Goal: Ask a question: Seek information or help from site administrators or community

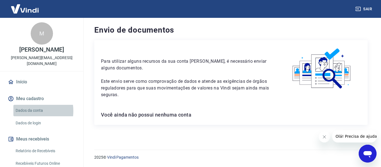
click at [28, 111] on link "Dados da conta" at bounding box center [44, 110] width 63 height 11
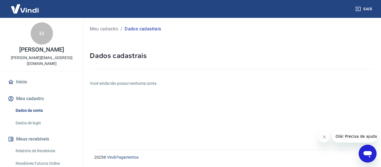
click at [38, 84] on link "Início" at bounding box center [42, 82] width 70 height 12
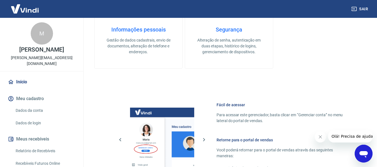
scroll to position [195, 0]
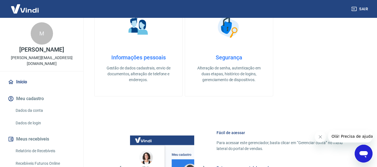
click at [130, 57] on h4 "Informações pessoais" at bounding box center [139, 57] width 70 height 7
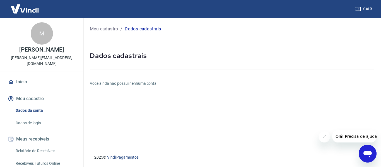
click at [24, 82] on link "Início" at bounding box center [42, 82] width 70 height 12
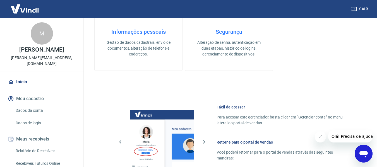
scroll to position [223, 0]
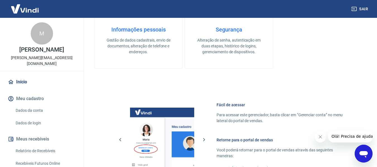
click at [138, 50] on p "Gestão de dados cadastrais, envio de documentos, alteração de telefone e endere…" at bounding box center [139, 46] width 70 height 18
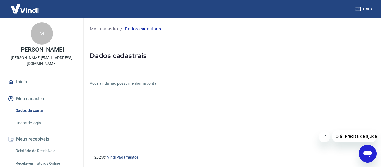
click at [104, 31] on p "Meu cadastro" at bounding box center [104, 29] width 28 height 7
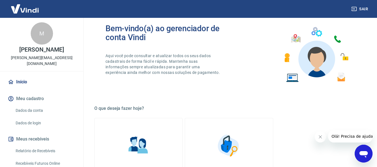
scroll to position [112, 0]
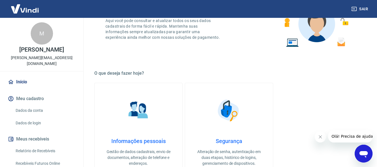
click at [163, 110] on link "Informações pessoais Gestão de dados cadastrais, envio de documentos, alteração…" at bounding box center [138, 131] width 88 height 97
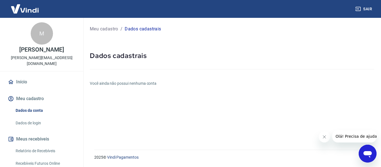
click at [110, 30] on p "Meu cadastro" at bounding box center [104, 29] width 28 height 7
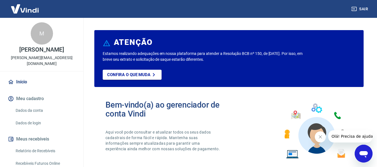
click at [60, 112] on link "Dados da conta" at bounding box center [44, 110] width 63 height 11
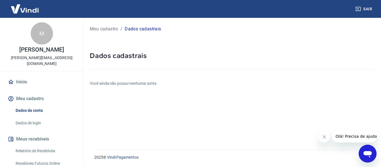
click at [49, 120] on link "Dados de login" at bounding box center [44, 122] width 63 height 11
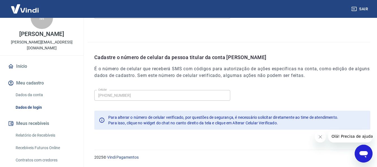
scroll to position [28, 0]
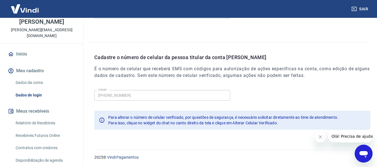
click at [53, 124] on link "Relatório de Recebíveis" at bounding box center [44, 122] width 63 height 11
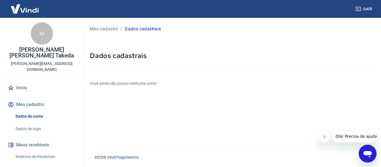
click at [25, 83] on link "Início" at bounding box center [42, 88] width 70 height 12
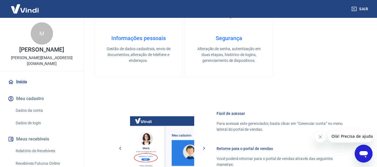
scroll to position [223, 0]
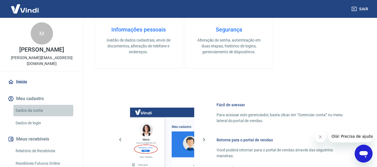
click at [33, 110] on link "Dados da conta" at bounding box center [44, 110] width 63 height 11
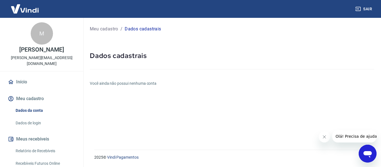
click at [349, 132] on button "Olá! Precisa de ajuda?" at bounding box center [357, 136] width 50 height 12
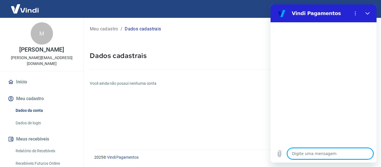
type textarea "c"
type textarea "x"
type textarea "co"
type textarea "x"
type textarea "com"
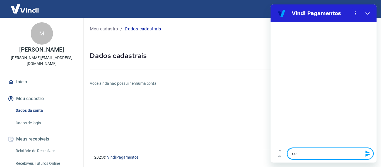
type textarea "x"
type textarea "como"
type textarea "x"
type textarea "como"
type textarea "x"
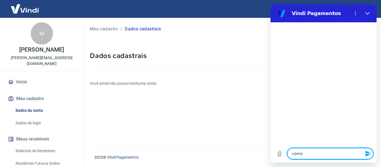
type textarea "como c"
type textarea "x"
type textarea "como cr"
type textarea "x"
type textarea "como cri"
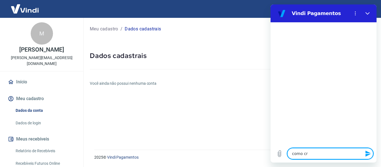
type textarea "x"
type textarea "como cria"
type textarea "x"
type textarea "como criar"
type textarea "x"
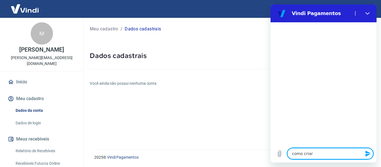
type textarea "como criar"
type textarea "x"
type textarea "como criar a"
type textarea "x"
type textarea "como criar a"
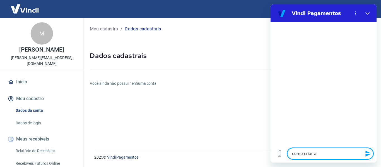
type textarea "x"
type textarea "como criar a c"
type textarea "x"
type textarea "como criar a co"
type textarea "x"
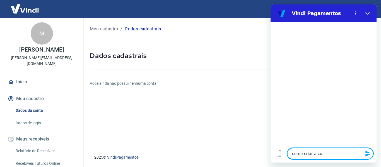
type textarea "como criar a con"
type textarea "x"
type textarea "como criar a cont"
type textarea "x"
type textarea "como criar a conta"
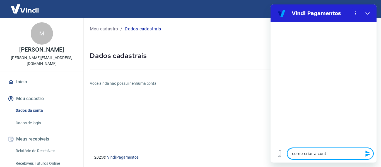
type textarea "x"
type textarea "como criar a conta"
type textarea "x"
type textarea "como criar a conta v"
type textarea "x"
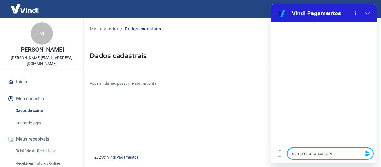
type textarea "como criar a conta vi"
type textarea "x"
type textarea "como criar a conta vin"
type textarea "x"
type textarea "como criar a conta vini"
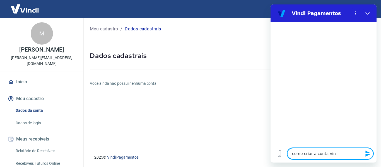
type textarea "x"
type textarea "como criar a conta vinid"
type textarea "x"
type textarea "como criar a conta vinidi"
type textarea "x"
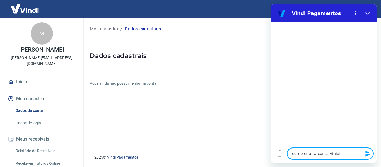
type textarea "como criar a conta vinidi"
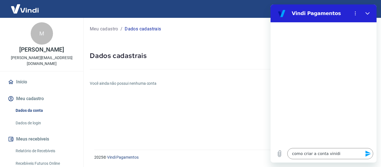
click at [367, 154] on icon "Enviar mensagem" at bounding box center [368, 153] width 7 height 7
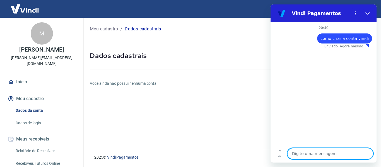
type textarea "x"
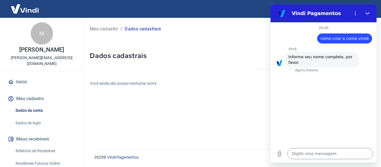
click at [19, 47] on p "[PERSON_NAME] [PERSON_NAME] Takeda" at bounding box center [41, 50] width 45 height 6
click at [19, 51] on p "[PERSON_NAME] [PERSON_NAME] Takeda" at bounding box center [41, 50] width 45 height 6
drag, startPoint x: 9, startPoint y: 49, endPoint x: 54, endPoint y: 54, distance: 45.4
click at [54, 53] on p "[PERSON_NAME] [PERSON_NAME] Takeda" at bounding box center [41, 50] width 45 height 6
copy p "[PERSON_NAME] [PERSON_NAME] Takeda"
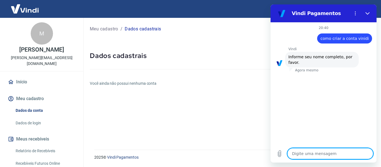
paste textarea "[PERSON_NAME]"
type textarea "[PERSON_NAME]"
type textarea "x"
type textarea "[PERSON_NAME]"
click at [367, 154] on icon "Enviar mensagem" at bounding box center [368, 153] width 7 height 7
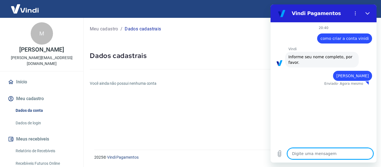
type textarea "x"
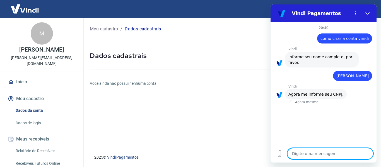
click at [316, 158] on textarea at bounding box center [330, 153] width 86 height 11
click at [320, 152] on textarea at bounding box center [330, 153] width 86 height 11
type textarea "3"
type textarea "x"
type textarea "32"
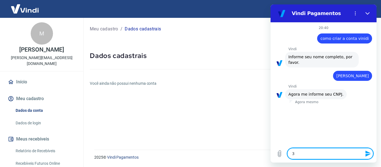
type textarea "x"
type textarea "325"
type textarea "x"
type textarea "3252"
type textarea "x"
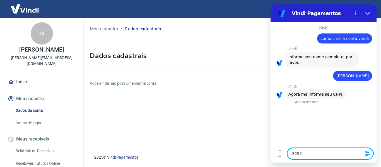
type textarea "32524"
type textarea "x"
type textarea "325246"
type textarea "x"
type textarea "3252467"
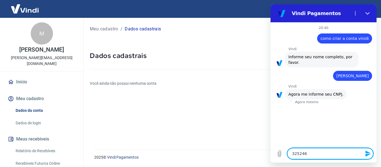
type textarea "x"
type textarea "32524671"
type textarea "x"
type textarea "325246710"
type textarea "x"
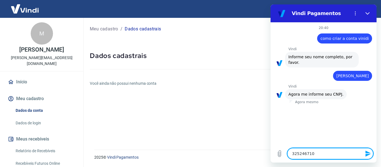
type textarea "3252467100"
type textarea "x"
type textarea "32524671000"
type textarea "x"
type textarea "325246710001"
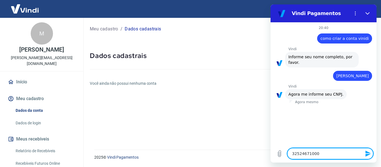
type textarea "x"
type textarea "3252467100014"
type textarea "x"
type textarea "32524671000148"
type textarea "x"
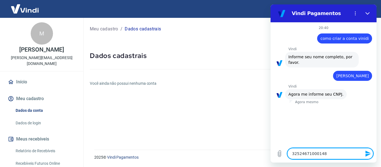
type textarea "32524671000148"
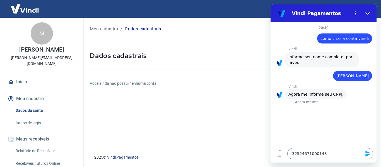
click at [367, 156] on icon "Enviar mensagem" at bounding box center [367, 154] width 5 height 6
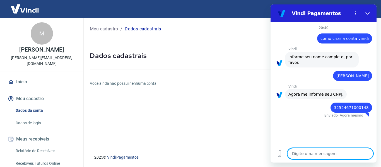
type textarea "x"
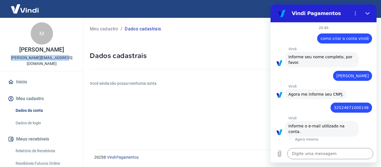
drag, startPoint x: 13, startPoint y: 63, endPoint x: 65, endPoint y: 65, distance: 51.4
click at [65, 65] on div "M Marcelo Takeshi Correa Takeda marcelo.takeda@hotmail.com" at bounding box center [41, 44] width 83 height 53
copy p "[PERSON_NAME][EMAIL_ADDRESS][DOMAIN_NAME]"
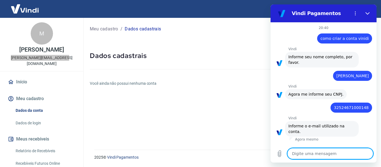
paste textarea "[PERSON_NAME][EMAIL_ADDRESS][DOMAIN_NAME]"
type textarea "[PERSON_NAME][EMAIL_ADDRESS][DOMAIN_NAME]"
type textarea "x"
type textarea "[PERSON_NAME][EMAIL_ADDRESS][DOMAIN_NAME]"
click at [369, 152] on icon "Enviar mensagem" at bounding box center [368, 153] width 7 height 7
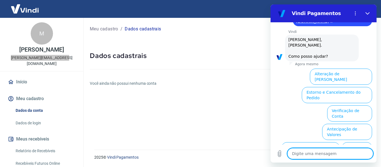
scroll to position [151, 0]
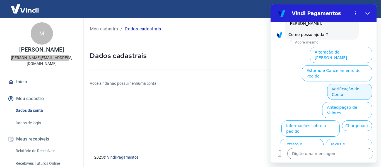
click at [336, 84] on button "Verificação de Conta" at bounding box center [349, 92] width 45 height 16
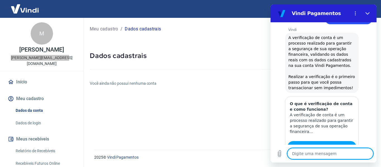
scroll to position [206, 0]
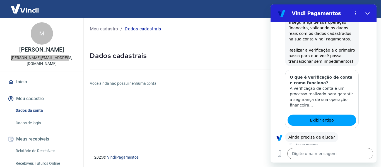
click at [339, 147] on li "Sim" at bounding box center [344, 153] width 18 height 13
click at [339, 150] on button "Sim" at bounding box center [345, 155] width 16 height 11
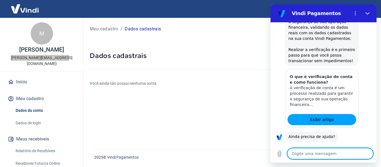
type textarea "x"
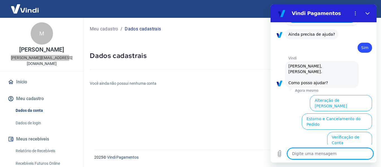
scroll to position [352, 0]
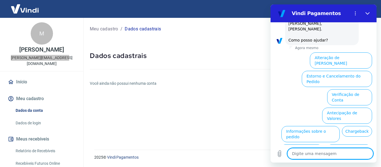
type textarea "o"
type textarea "x"
type textarea "ou"
type textarea "x"
type textarea "out"
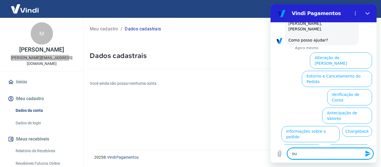
type textarea "x"
type textarea "outr"
type textarea "x"
type textarea "outro"
type textarea "x"
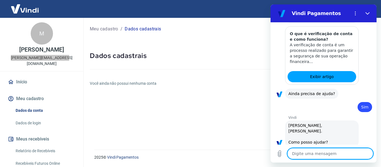
type textarea "x"
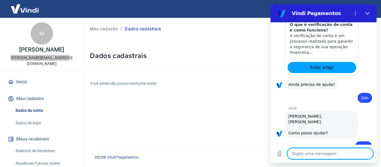
scroll to position [280, 0]
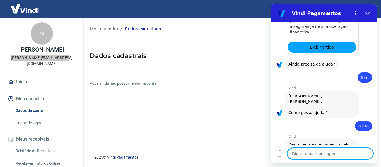
type textarea "c"
type textarea "x"
type textarea "cr"
type textarea "x"
type textarea "cri"
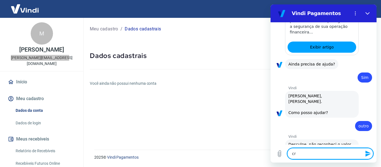
type textarea "x"
type textarea "cria"
type textarea "x"
type textarea "criar"
type textarea "x"
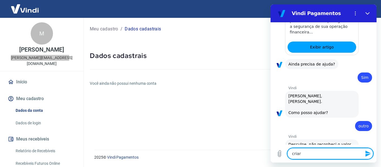
type textarea "criar"
type textarea "x"
type textarea "criar c"
type textarea "x"
type textarea "criar co"
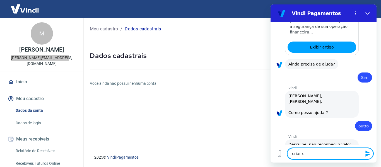
type textarea "x"
type textarea "criar con"
type textarea "x"
type textarea "criar cont"
type textarea "x"
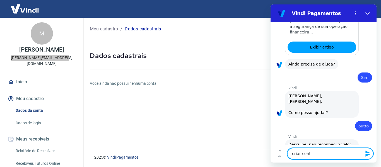
type textarea "criar conta"
type textarea "x"
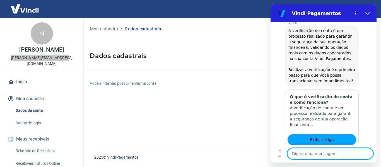
scroll to position [450, 0]
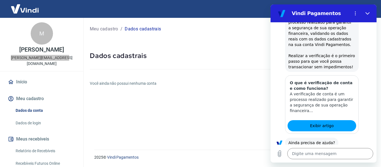
click at [344, 155] on button "Sim" at bounding box center [345, 160] width 16 height 11
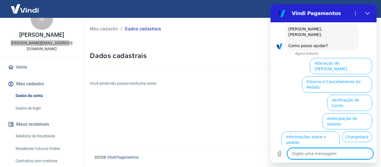
scroll to position [28, 0]
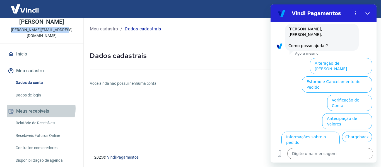
click at [40, 109] on button "Meus recebíveis" at bounding box center [42, 111] width 70 height 12
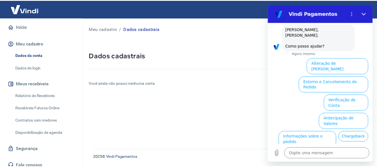
scroll to position [60, 0]
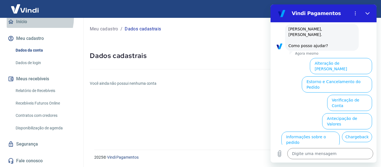
click at [26, 18] on link "Início" at bounding box center [42, 22] width 70 height 12
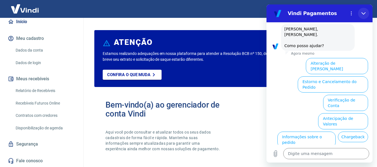
drag, startPoint x: 363, startPoint y: 11, endPoint x: 404, endPoint y: 104, distance: 101.7
click at [363, 11] on icon "Fechar" at bounding box center [363, 13] width 4 height 4
type textarea "x"
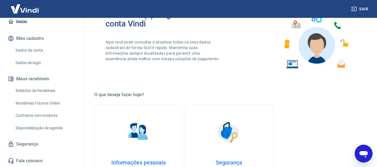
scroll to position [14, 0]
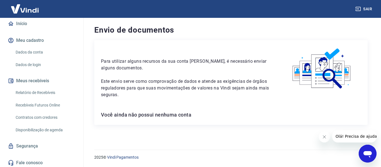
scroll to position [60, 0]
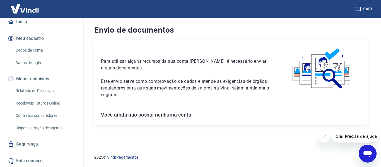
click at [374, 155] on div "Abrir janela de mensagens" at bounding box center [367, 153] width 17 height 17
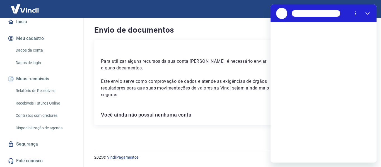
scroll to position [0, 0]
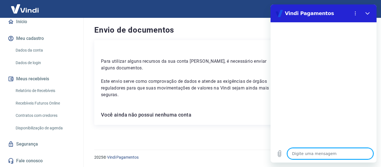
type textarea "o"
type textarea "x"
type textarea "ol"
type textarea "x"
type textarea "ola"
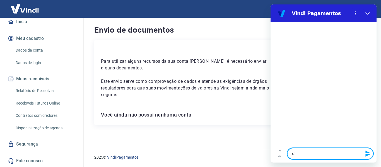
type textarea "x"
type textarea "ol"
type textarea "x"
type textarea "olá"
type textarea "x"
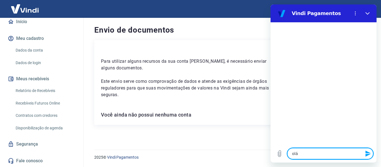
type textarea "olá,"
type textarea "x"
type textarea "olá,"
type textarea "x"
type textarea "olá, b"
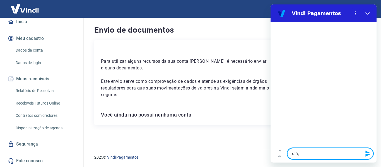
type textarea "x"
type textarea "olá, bo"
type textarea "x"
type textarea "olá, boa"
type textarea "x"
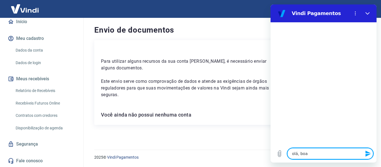
type textarea "olá, boa"
type textarea "x"
type textarea "olá, boa n"
type textarea "x"
type textarea "olá, boa no"
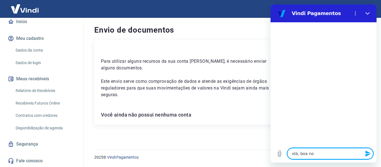
type textarea "x"
type textarea "olá, boa noi"
type textarea "x"
type textarea "olá, boa noit"
type textarea "x"
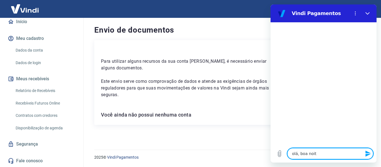
type textarea "olá, boa noite"
type textarea "x"
type textarea "n"
type textarea "x"
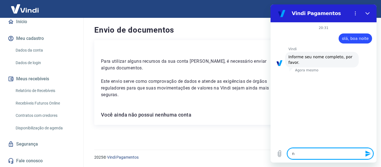
type textarea "x"
type textarea "m"
type textarea "x"
type textarea "ma"
type textarea "x"
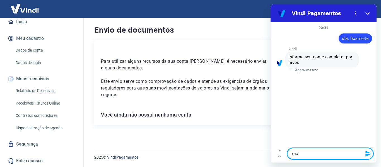
type textarea "mar"
type textarea "x"
type textarea "marc"
type textarea "x"
type textarea "marce"
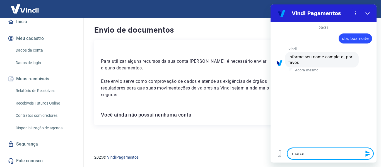
type textarea "x"
type textarea "marcel"
type textarea "x"
type textarea "marcelo"
type textarea "x"
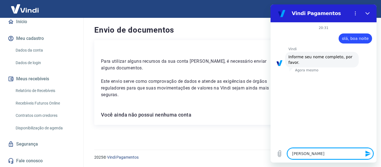
type textarea "marcelo"
type textarea "x"
type textarea "marcelo t"
type textarea "x"
type textarea "marcelo ta"
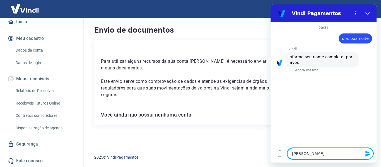
type textarea "x"
type textarea "marcelo tak"
type textarea "x"
type textarea "marcelo take"
type textarea "x"
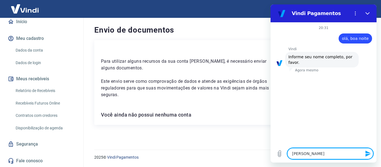
type textarea "marcelo takes"
type textarea "x"
type textarea "marcelo takesh"
type textarea "x"
type textarea "marcelo takeshi"
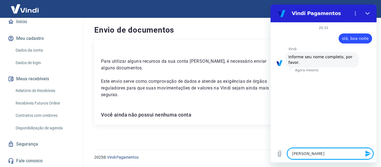
type textarea "x"
type textarea "marcelo takeshi"
type textarea "x"
type textarea "marcelo takeshi c"
type textarea "x"
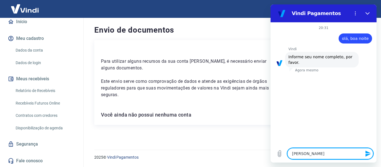
type textarea "marcelo takeshi co"
type textarea "x"
type textarea "marcelo takeshi cor"
type textarea "x"
type textarea "marcelo takeshi corr"
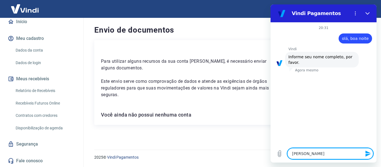
type textarea "x"
type textarea "marcelo takeshi corre"
type textarea "x"
type textarea "marcelo takeshi correa"
type textarea "x"
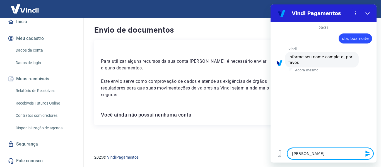
type textarea "marcelo takeshi correa"
type textarea "x"
type textarea "marcelo takeshi correa t"
type textarea "x"
type textarea "marcelo takeshi correa ta"
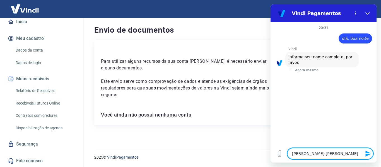
type textarea "x"
type textarea "marcelo takeshi correa tak"
type textarea "x"
type textarea "marcelo takeshi correa take"
type textarea "x"
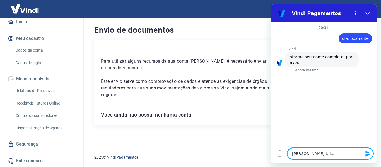
type textarea "marcelo takeshi correa taked"
type textarea "x"
type textarea "marcelo takeshi correa takeda"
type textarea "x"
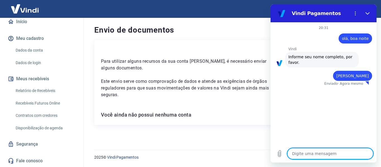
type textarea "x"
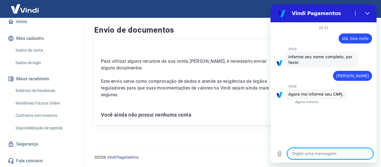
type textarea "3"
type textarea "x"
type textarea "32"
type textarea "x"
type textarea "325"
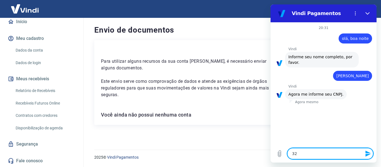
type textarea "x"
type textarea "3252"
type textarea "x"
type textarea "32524"
type textarea "x"
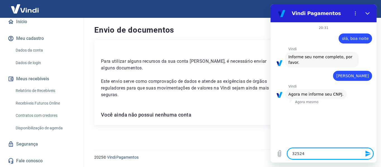
type textarea "325246"
type textarea "x"
type textarea "3252467"
type textarea "x"
type textarea "32524671"
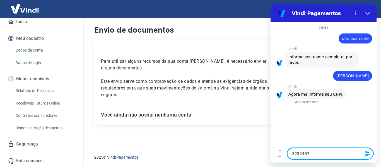
type textarea "x"
type textarea "325246710"
type textarea "x"
type textarea "3252467100"
type textarea "x"
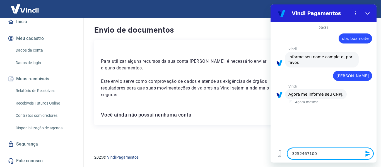
type textarea "32524671000"
type textarea "x"
type textarea "325246710001"
type textarea "x"
type textarea "3252467100014"
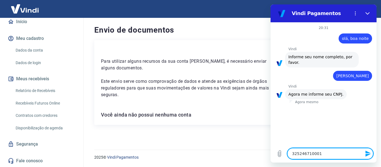
type textarea "x"
type textarea "32524671000148"
type textarea "x"
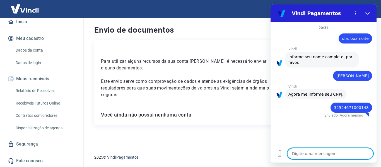
type textarea "x"
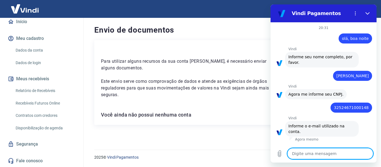
type textarea "m"
type textarea "x"
type textarea "ma"
type textarea "x"
type textarea "mar"
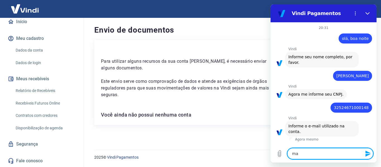
type textarea "x"
type textarea "marc"
type textarea "x"
type textarea "marce"
type textarea "x"
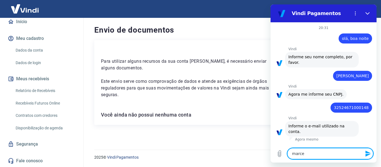
type textarea "[PERSON_NAME]"
type textarea "x"
type textarea "[PERSON_NAME]"
type textarea "x"
type textarea "[PERSON_NAME]."
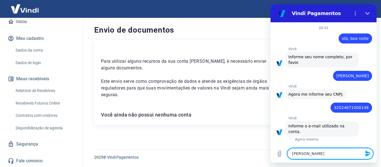
type textarea "x"
type textarea "[PERSON_NAME].t"
type textarea "x"
type textarea "[PERSON_NAME].ta"
type textarea "x"
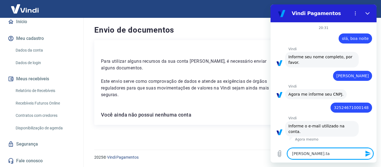
type textarea "[PERSON_NAME].tak"
type textarea "x"
type textarea "[PERSON_NAME].take"
type textarea "x"
type textarea "[PERSON_NAME].taked"
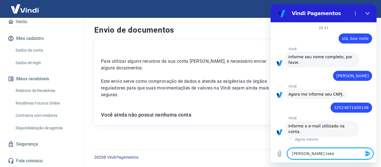
type textarea "x"
type textarea "[PERSON_NAME].takeda"
type textarea "x"
type textarea "[PERSON_NAME].takeda@"
type textarea "x"
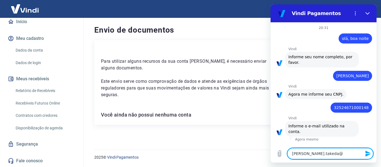
type textarea "[PERSON_NAME]"
type textarea "x"
type textarea "[PERSON_NAME]"
type textarea "x"
type textarea "[PERSON_NAME]"
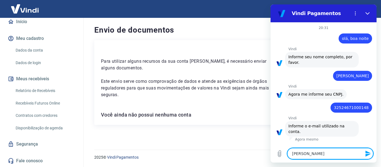
type textarea "x"
type textarea "[PERSON_NAME]"
type textarea "x"
type textarea "[PERSON_NAME]"
type textarea "x"
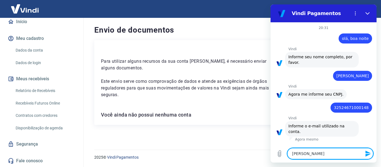
type textarea "[PERSON_NAME]"
type textarea "x"
type textarea "[PERSON_NAME]"
type textarea "x"
type textarea "[PERSON_NAME]."
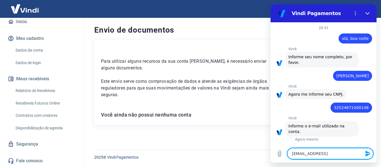
type textarea "x"
type textarea "[PERSON_NAME]"
type textarea "x"
type textarea "[PERSON_NAME][EMAIL_ADDRESS][DOMAIN_NAME]"
type textarea "x"
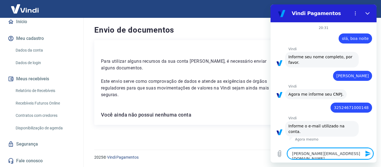
type textarea "[PERSON_NAME][EMAIL_ADDRESS][DOMAIN_NAME]"
type textarea "x"
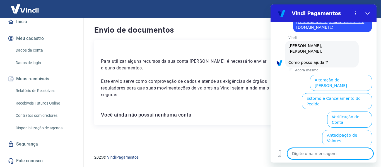
scroll to position [151, 0]
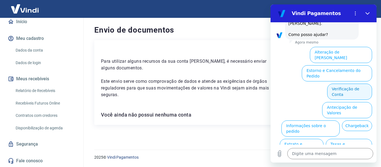
click at [350, 84] on button "Verificação de Conta" at bounding box center [349, 92] width 45 height 16
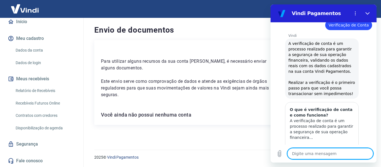
scroll to position [206, 0]
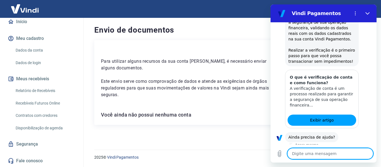
click at [342, 150] on button "Sim" at bounding box center [345, 155] width 16 height 11
type textarea "x"
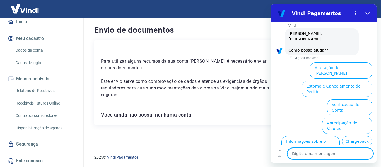
scroll to position [352, 0]
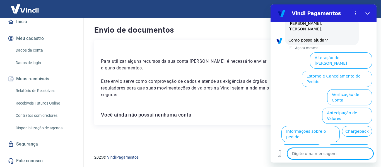
type textarea "a"
type textarea "x"
type textarea "ai"
type textarea "x"
type textarea "ain"
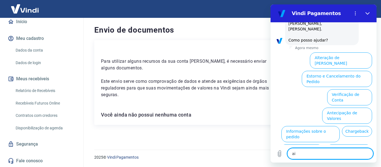
type textarea "x"
type textarea "aina"
type textarea "x"
type textarea "ain"
type textarea "x"
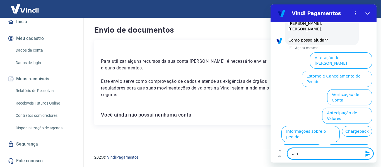
type textarea "aind"
type textarea "x"
type textarea "ainda"
type textarea "x"
type textarea "ainda"
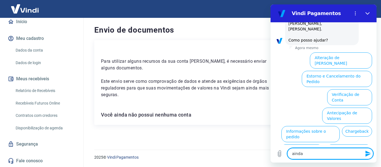
type textarea "x"
type textarea "ainda c"
type textarea "x"
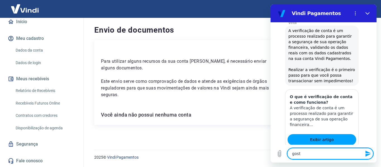
scroll to position [407, 0]
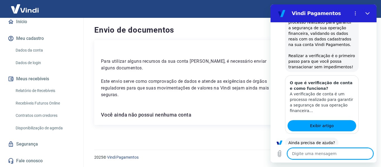
click at [343, 155] on button "Sim" at bounding box center [345, 160] width 16 height 11
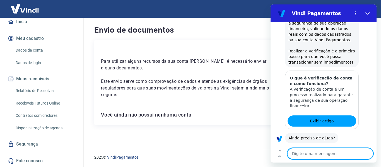
scroll to position [410, 0]
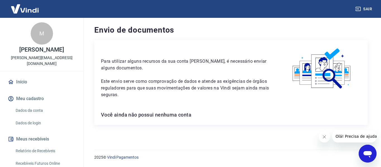
click at [19, 108] on link "Dados da conta" at bounding box center [44, 110] width 63 height 11
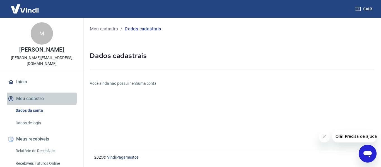
click at [41, 97] on button "Meu cadastro" at bounding box center [42, 99] width 70 height 12
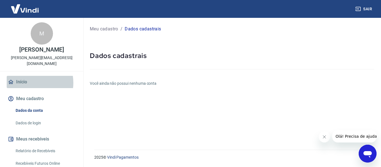
click at [28, 83] on link "Início" at bounding box center [42, 82] width 70 height 12
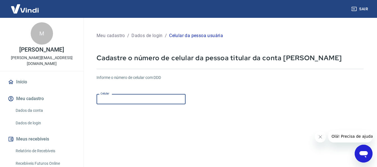
click at [161, 99] on input "Celular" at bounding box center [141, 99] width 89 height 10
type input "[PHONE_NUMBER]"
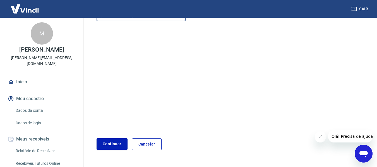
scroll to position [84, 0]
click at [116, 139] on button "Continuar" at bounding box center [112, 143] width 31 height 11
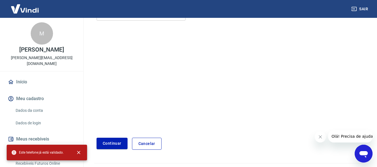
click at [142, 143] on link "Cancelar" at bounding box center [147, 144] width 30 height 12
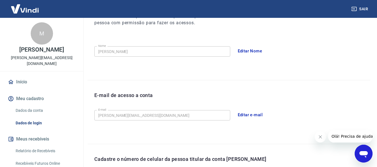
scroll to position [65, 0]
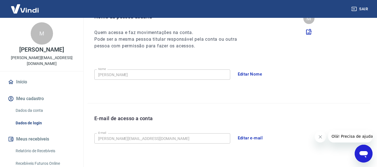
click at [49, 110] on link "Dados da conta" at bounding box center [44, 110] width 63 height 11
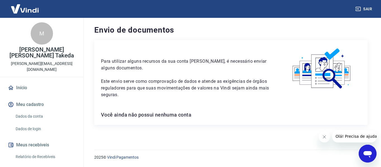
click at [369, 153] on icon "Abrir janela de mensagens" at bounding box center [368, 154] width 8 height 7
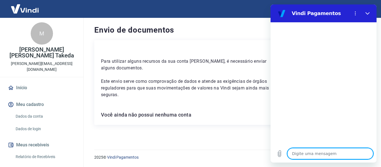
type textarea "Sua loja não está recebendo pagamentos online. Verifique os dados pendentes par…"
type textarea "x"
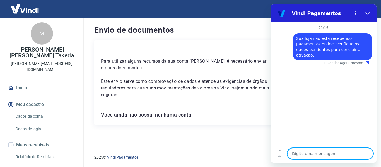
type textarea "x"
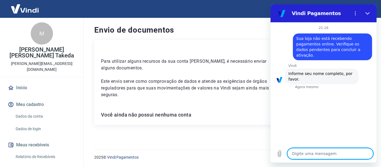
type textarea "m"
type textarea "x"
type textarea "ma"
type textarea "x"
type textarea "mar"
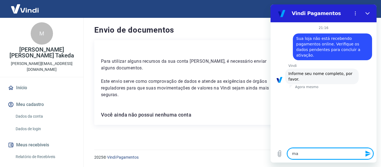
type textarea "x"
type textarea "marc"
type textarea "x"
type textarea "marce"
type textarea "x"
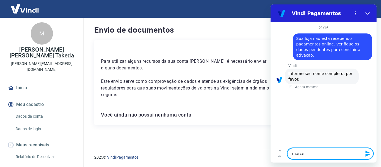
type textarea "[PERSON_NAME]"
type textarea "x"
type textarea "[PERSON_NAME]"
type textarea "x"
type textarea "[PERSON_NAME]"
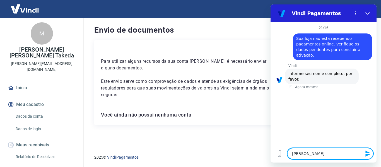
type textarea "x"
type textarea "[PERSON_NAME]"
type textarea "x"
type textarea "[PERSON_NAME]"
type textarea "x"
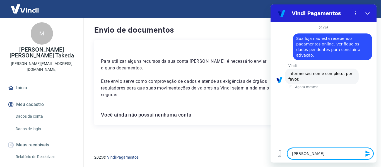
type textarea "[PERSON_NAME]"
type textarea "x"
type textarea "[PERSON_NAME]"
type textarea "x"
type textarea "[PERSON_NAME] takes"
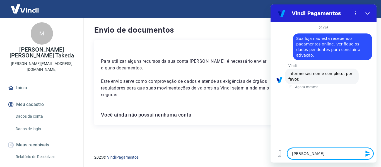
type textarea "x"
type textarea "[PERSON_NAME]"
type textarea "x"
type textarea "[PERSON_NAME]"
type textarea "x"
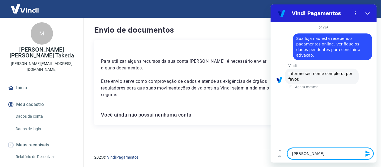
type textarea "[PERSON_NAME]"
type textarea "x"
type textarea "[PERSON_NAME]"
type textarea "x"
type textarea "[PERSON_NAME]"
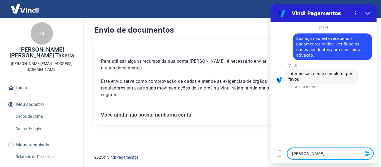
type textarea "x"
type textarea "[PERSON_NAME] takes"
type textarea "x"
type textarea "[PERSON_NAME]"
type textarea "x"
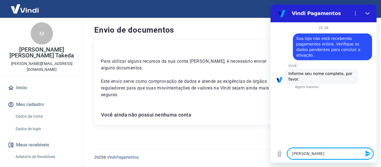
type textarea "[PERSON_NAME]"
type textarea "x"
type textarea "[PERSON_NAME]"
type textarea "x"
type textarea "[PERSON_NAME]"
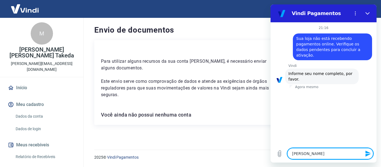
type textarea "x"
type textarea "[PERSON_NAME]"
type textarea "x"
type textarea "[PERSON_NAME]"
type textarea "x"
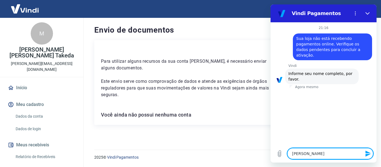
type textarea "[PERSON_NAME]"
type textarea "x"
type textarea "[PERSON_NAME] takes"
type textarea "x"
type textarea "[PERSON_NAME]"
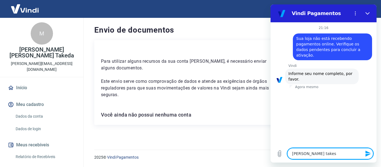
type textarea "x"
type textarea "[PERSON_NAME]"
type textarea "x"
type textarea "[PERSON_NAME]"
type textarea "x"
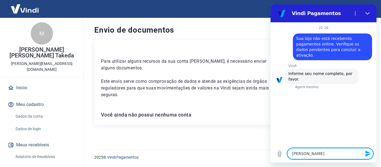
type textarea "[PERSON_NAME]"
type textarea "x"
type textarea "[PERSON_NAME] co"
type textarea "x"
type textarea "[PERSON_NAME]"
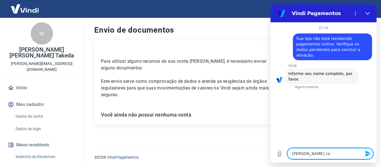
type textarea "x"
type textarea "[PERSON_NAME] [PERSON_NAME]"
type textarea "x"
type textarea "[PERSON_NAME]"
type textarea "x"
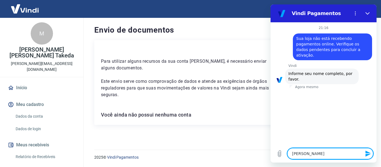
type textarea "[PERSON_NAME] [PERSON_NAME]"
type textarea "x"
type textarea "[PERSON_NAME] [PERSON_NAME]"
type textarea "x"
type textarea "[PERSON_NAME] [PERSON_NAME]"
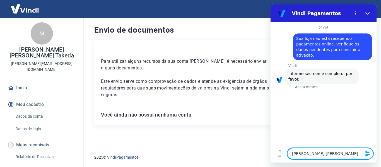
type textarea "x"
type textarea "[PERSON_NAME] [PERSON_NAME] ta"
type textarea "x"
type textarea "[PERSON_NAME] [PERSON_NAME] tak"
type textarea "x"
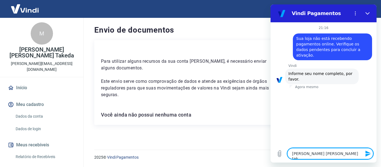
type textarea "[PERSON_NAME] [PERSON_NAME] take"
type textarea "x"
type textarea "[PERSON_NAME] [PERSON_NAME] taked"
type textarea "x"
type textarea "[PERSON_NAME] [PERSON_NAME] takeda"
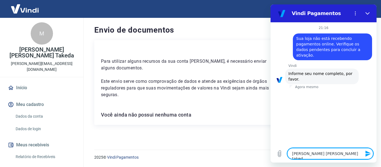
type textarea "x"
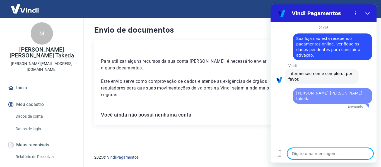
type textarea "x"
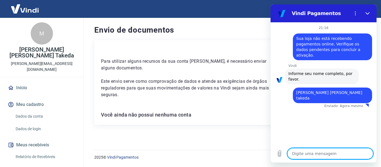
type textarea "3"
type textarea "x"
type textarea "32"
type textarea "x"
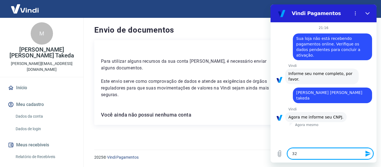
type textarea "325"
type textarea "x"
type textarea "3252"
type textarea "x"
type textarea "32524"
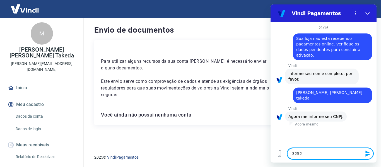
type textarea "x"
type textarea "325246"
type textarea "x"
type textarea "3252467"
type textarea "x"
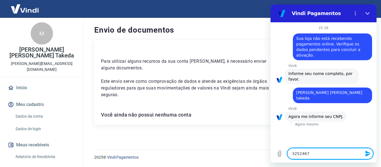
type textarea "32524671"
type textarea "x"
type textarea "325246710"
type textarea "x"
type textarea "3252467100"
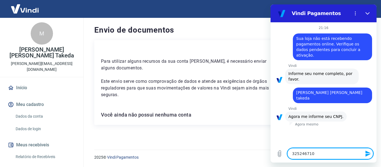
type textarea "x"
type textarea "32524671000"
type textarea "x"
type textarea "325246710001"
type textarea "x"
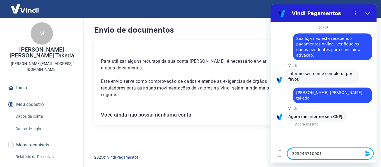
type textarea "3252467100014"
type textarea "x"
type textarea "32524671000148"
type textarea "x"
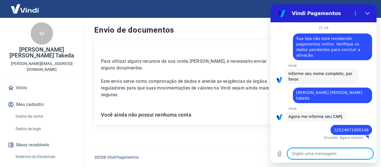
type textarea "x"
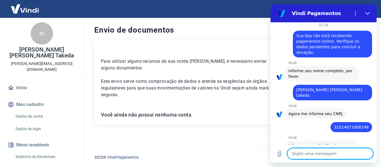
scroll to position [4, 0]
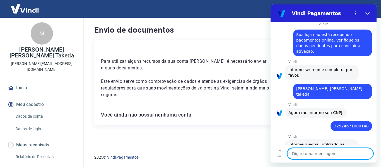
type textarea "m"
type textarea "x"
type textarea "ma"
type textarea "x"
type textarea "mar"
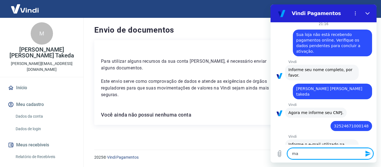
type textarea "x"
type textarea "marc"
type textarea "x"
type textarea "marce"
type textarea "x"
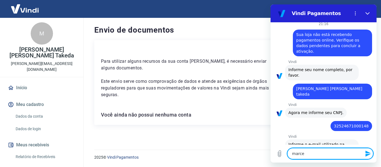
type textarea "[PERSON_NAME]"
type textarea "x"
type textarea "[PERSON_NAME]"
type textarea "x"
type textarea "[PERSON_NAME],"
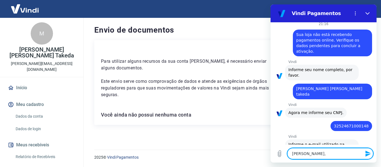
type textarea "x"
type textarea "[PERSON_NAME]"
type textarea "x"
type textarea "[PERSON_NAME]."
type textarea "x"
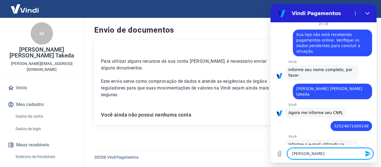
type textarea "[PERSON_NAME].t"
type textarea "x"
type textarea "[PERSON_NAME].ta"
type textarea "x"
type textarea "[PERSON_NAME].tak"
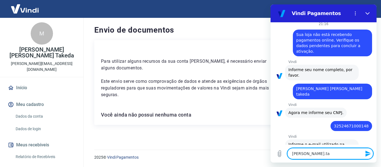
type textarea "x"
type textarea "[PERSON_NAME].take"
type textarea "x"
type textarea "[PERSON_NAME].taked"
type textarea "x"
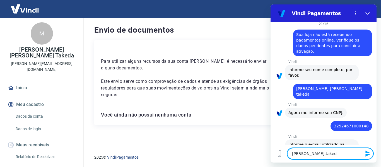
type textarea "[PERSON_NAME].takeda"
type textarea "x"
type textarea "[PERSON_NAME].takeda@"
type textarea "x"
type textarea "[PERSON_NAME]"
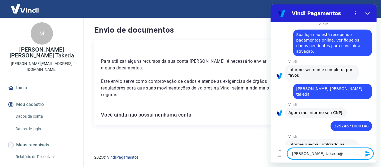
type textarea "x"
type textarea "[PERSON_NAME]"
type textarea "x"
type textarea "[PERSON_NAME]"
type textarea "x"
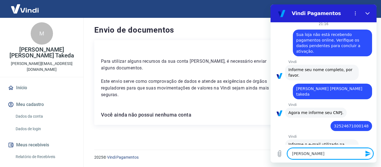
type textarea "[PERSON_NAME]"
type textarea "x"
type textarea "[PERSON_NAME]"
type textarea "x"
type textarea "[PERSON_NAME]"
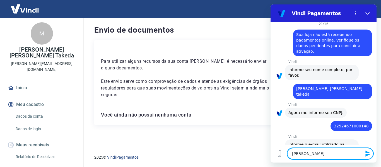
type textarea "x"
type textarea "[PERSON_NAME]"
type textarea "x"
type textarea "[PERSON_NAME]."
type textarea "x"
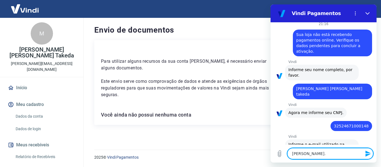
type textarea "[PERSON_NAME]"
type textarea "x"
type textarea "[PERSON_NAME][EMAIL_ADDRESS][DOMAIN_NAME]"
type textarea "x"
type textarea "[PERSON_NAME][EMAIL_ADDRESS][DOMAIN_NAME]"
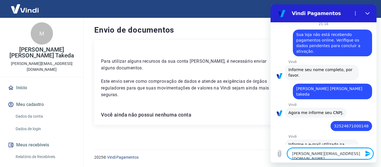
type textarea "x"
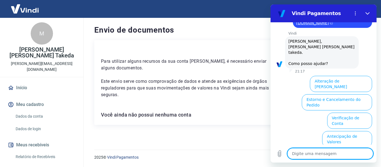
scroll to position [162, 0]
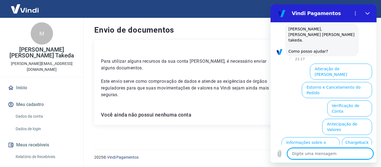
click at [324, 156] on button "Extrato e Recebíveis" at bounding box center [302, 164] width 44 height 16
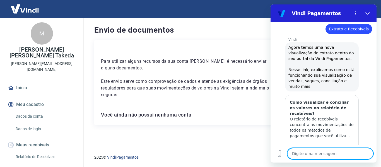
scroll to position [212, 0]
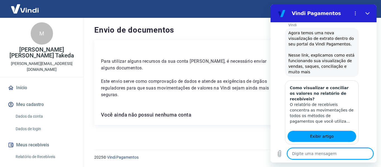
type textarea "x"
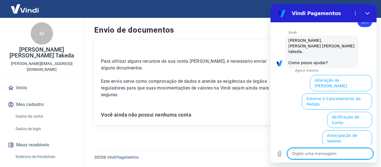
paste textarea "Sua loja não está recebendo pagamentos online. Verifique os dados pendentes par…"
type textarea "Sua loja não está recebendo pagamentos online. Verifique os dados pendentes par…"
type textarea "x"
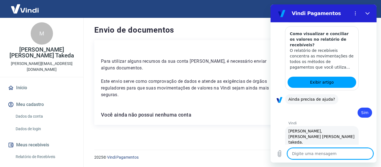
type textarea "x"
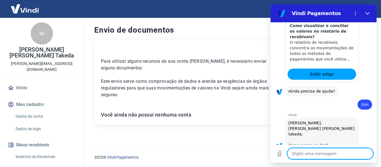
scroll to position [296, 0]
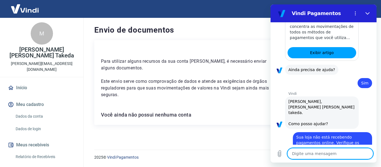
paste textarea "Sua loja não está recebendo pagamentos online. Verifique os dados pendentes par…"
type textarea "Sua loja não está recebendo pagamentos online. Verifique os dados pendentes par…"
type textarea "x"
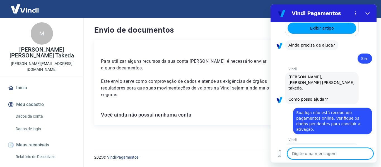
type textarea "x"
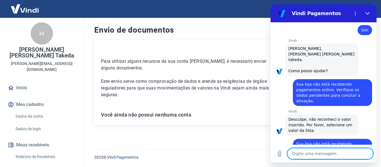
scroll to position [350, 0]
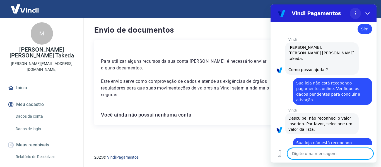
click at [357, 13] on icon "Menu de opções" at bounding box center [355, 13] width 4 height 4
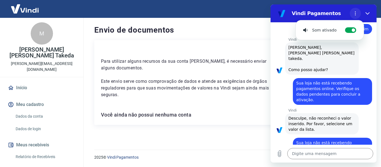
click at [357, 13] on icon "Menu de opções" at bounding box center [355, 13] width 4 height 4
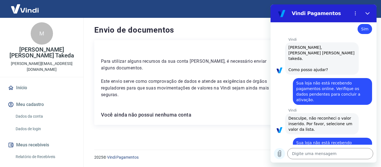
click at [281, 158] on button "Carregar arquivo" at bounding box center [279, 153] width 11 height 11
click at [274, 148] on button "Carregar arquivo" at bounding box center [279, 153] width 11 height 11
click at [315, 151] on textarea at bounding box center [330, 153] width 86 height 11
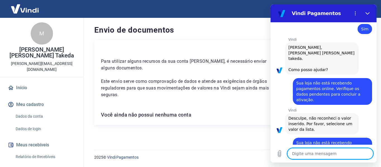
type textarea "o"
type textarea "x"
type textarea "oi"
type textarea "x"
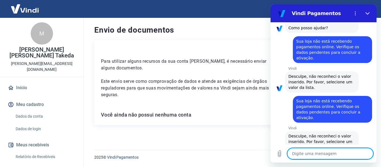
scroll to position [393, 0]
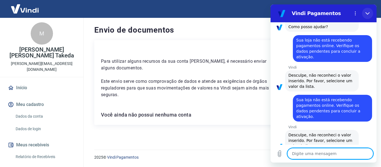
click at [367, 13] on icon "Fechar" at bounding box center [367, 13] width 4 height 4
type textarea "x"
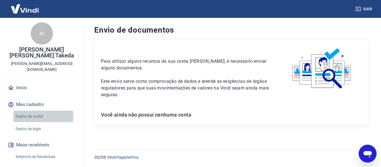
click at [38, 111] on link "Dados da conta" at bounding box center [44, 116] width 63 height 11
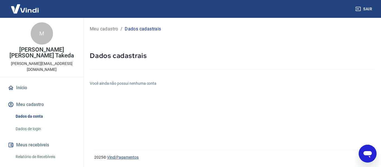
click at [127, 157] on link "Vindi Pagamentos" at bounding box center [123, 157] width 32 height 4
